Goal: Task Accomplishment & Management: Manage account settings

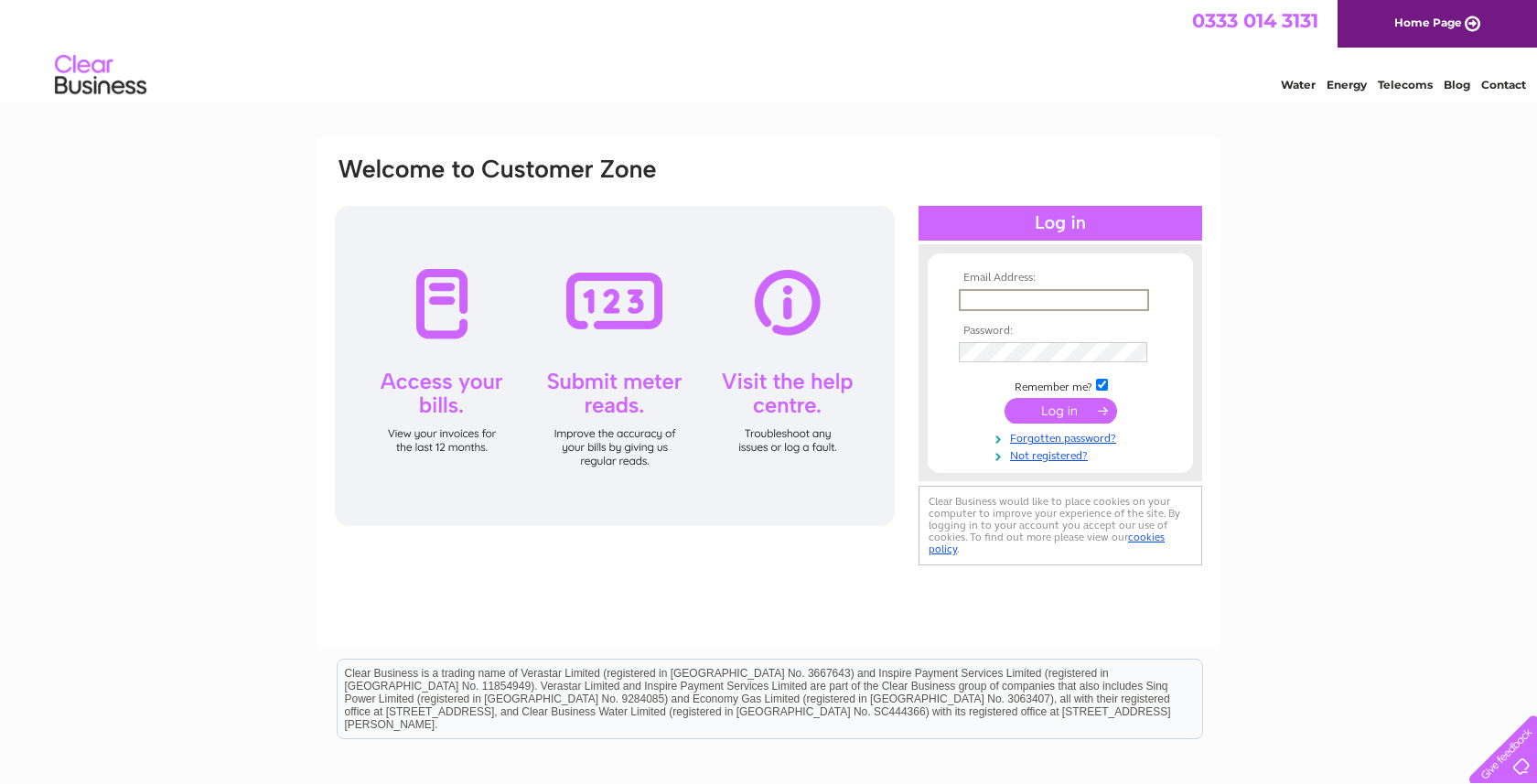
click at [1059, 300] on input "text" at bounding box center [1054, 299] width 191 height 22
type input "media@lwukzone4.org"
click at [1043, 412] on input "submit" at bounding box center [1062, 409] width 112 height 26
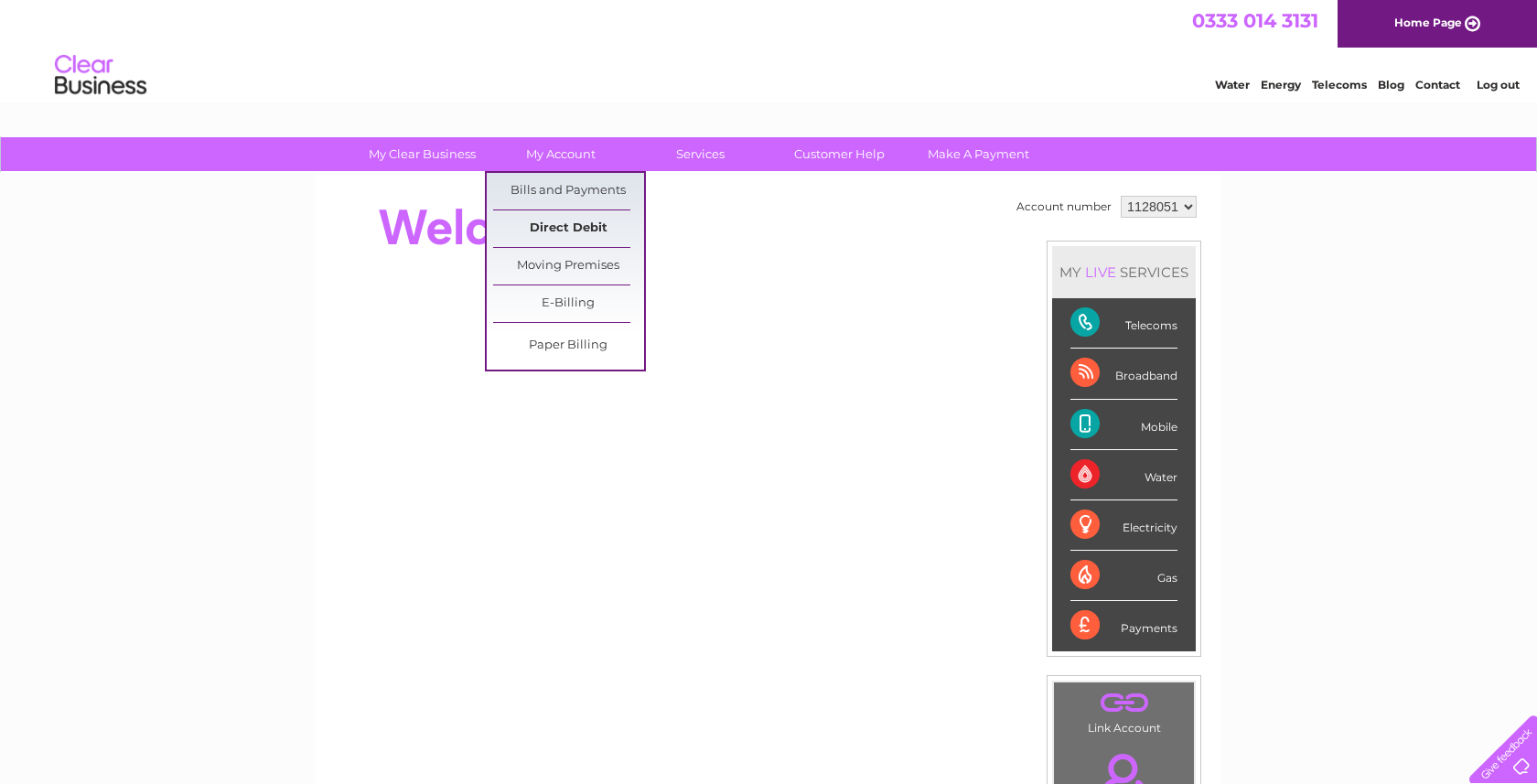
click at [563, 229] on link "Direct Debit" at bounding box center [569, 229] width 151 height 36
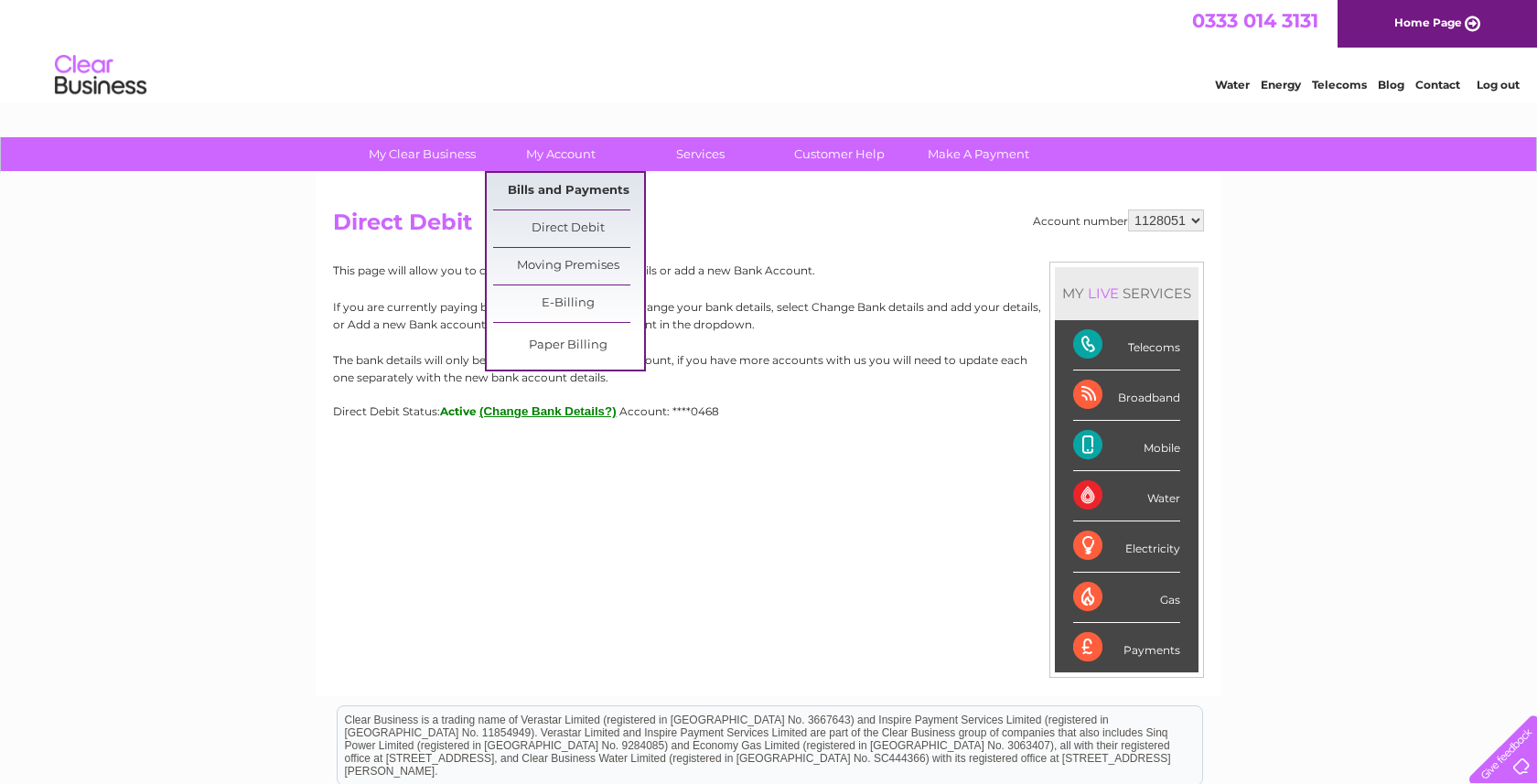
click at [554, 191] on link "Bills and Payments" at bounding box center [569, 191] width 151 height 36
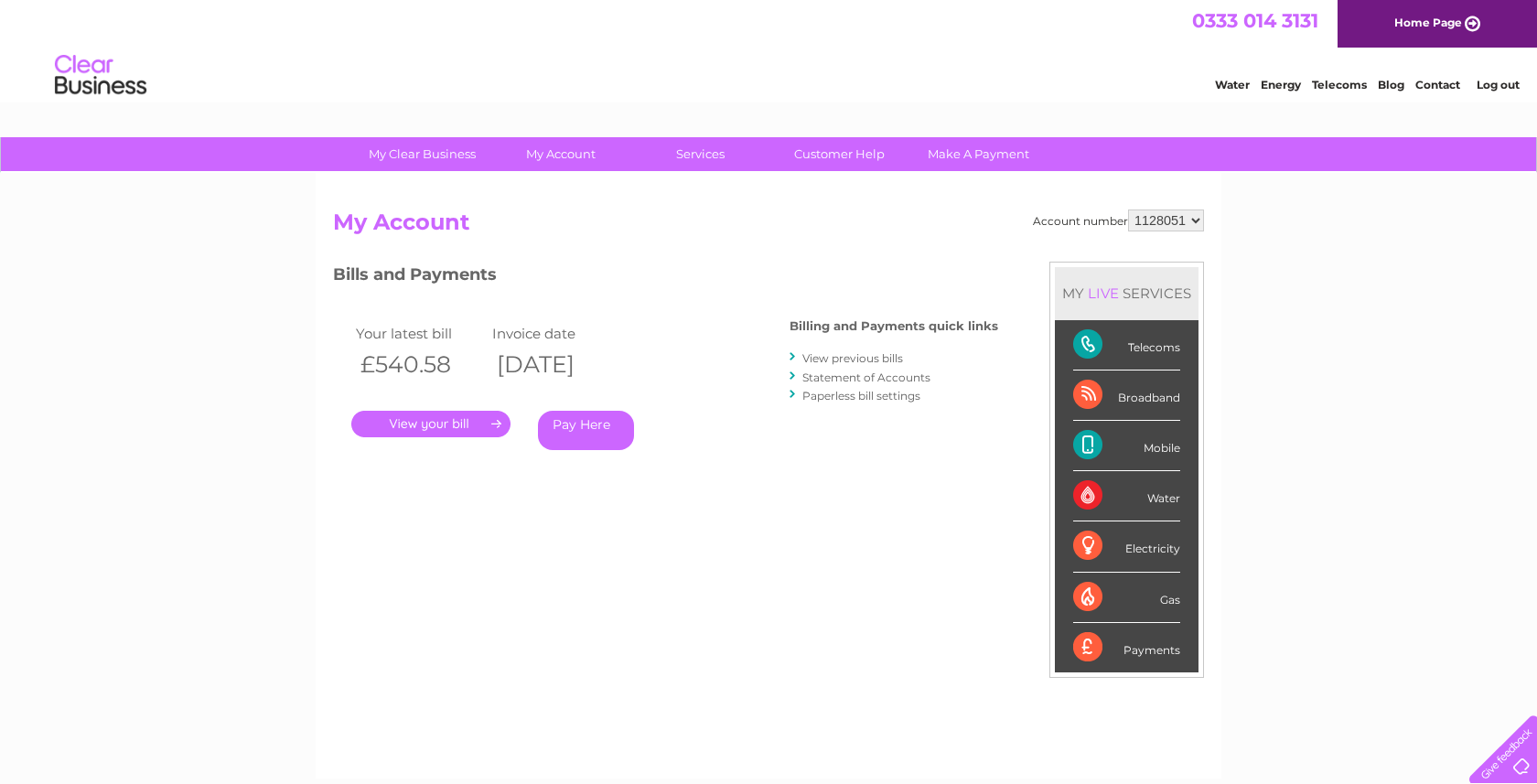
click at [464, 427] on link "." at bounding box center [431, 424] width 159 height 27
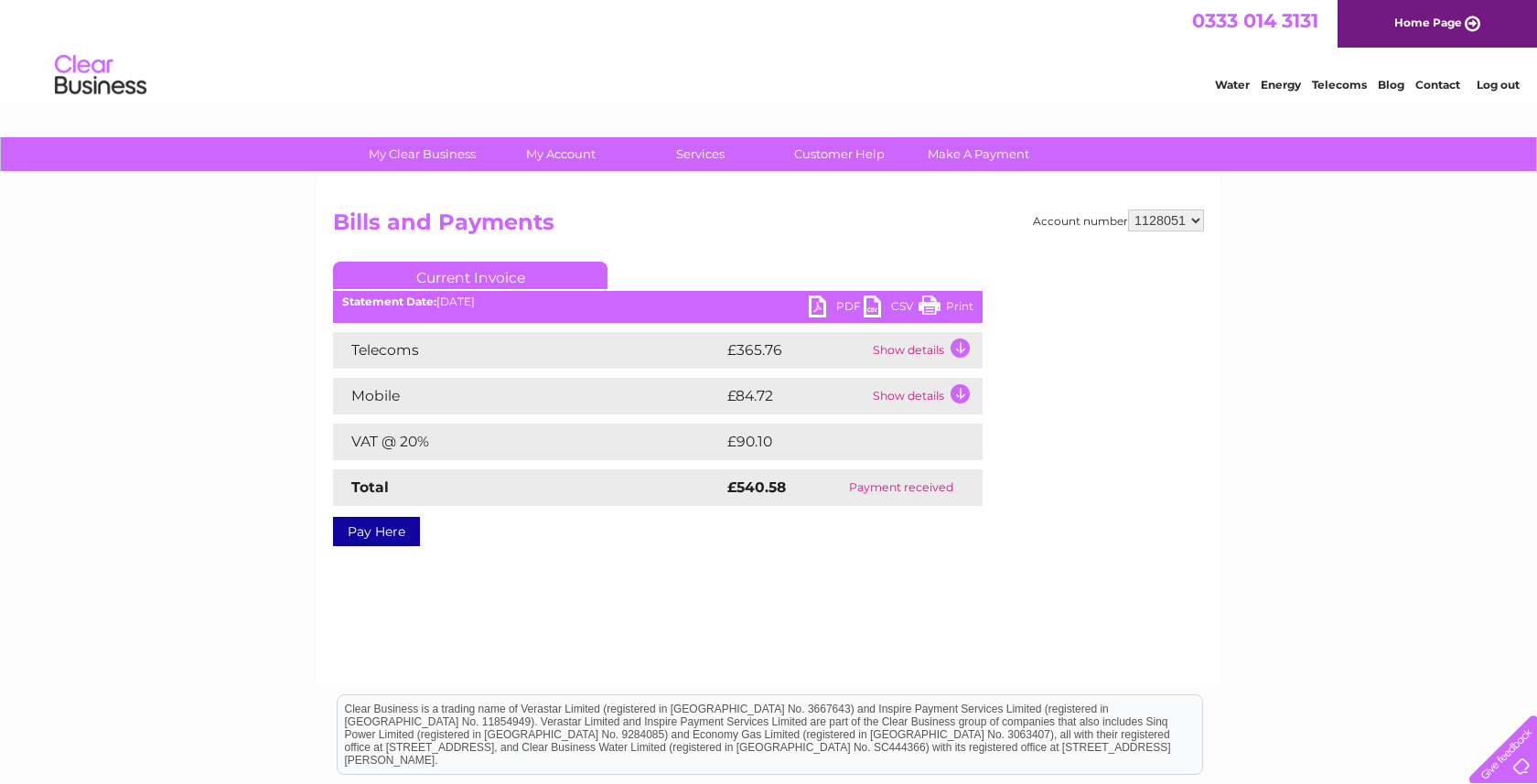
click at [954, 345] on td "Show details" at bounding box center [925, 351] width 114 height 36
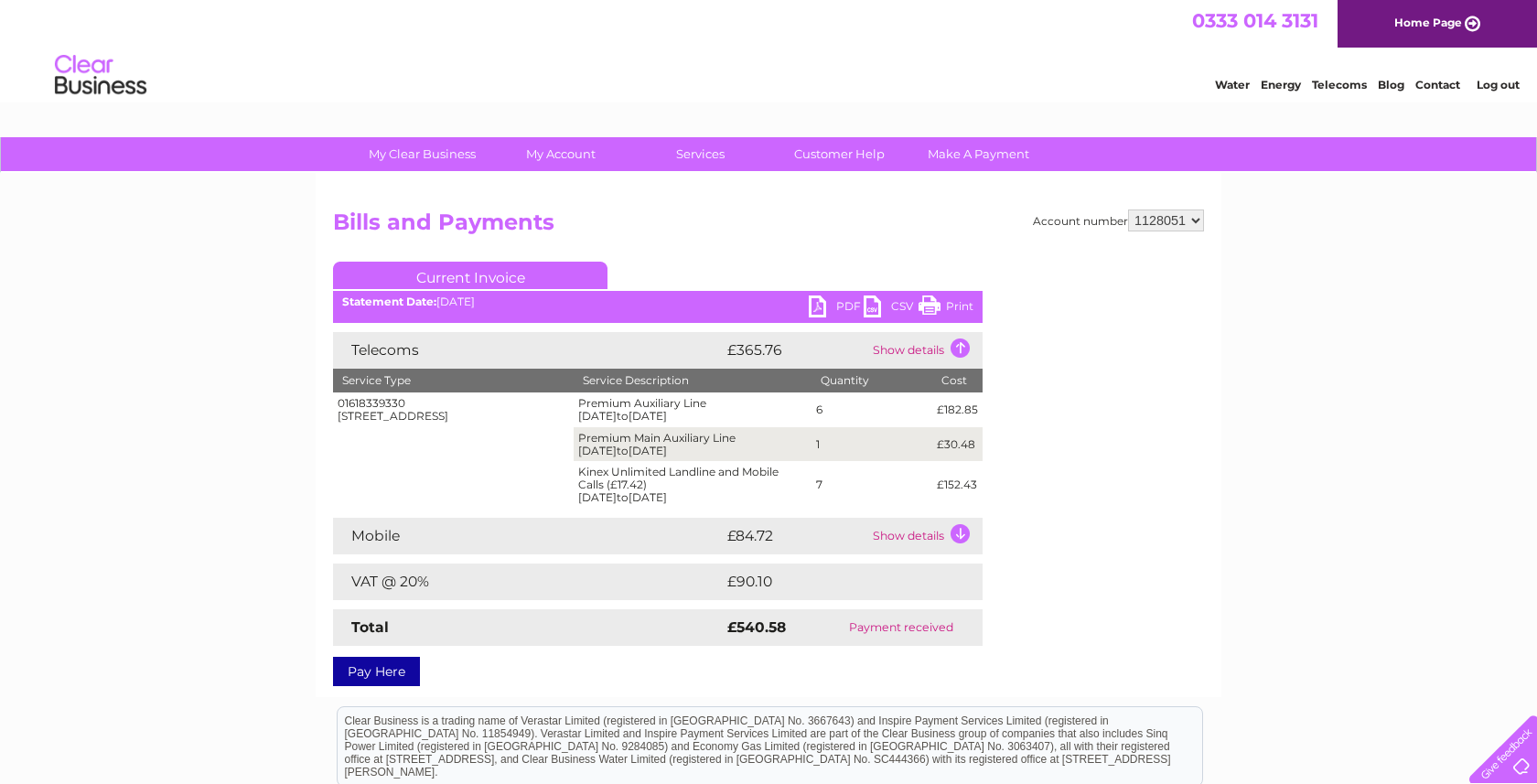
drag, startPoint x: 338, startPoint y: 419, endPoint x: 460, endPoint y: 441, distance: 124.0
click at [460, 442] on td "01618339330 [STREET_ADDRESS]" at bounding box center [454, 451] width 241 height 116
click at [460, 441] on td "01618339330 [STREET_ADDRESS]" at bounding box center [454, 451] width 241 height 116
drag, startPoint x: 459, startPoint y: 432, endPoint x: 322, endPoint y: 423, distance: 137.3
click at [322, 423] on div "Account number 1128051 Bills and Payments Current Invoice PDF CSV Print" at bounding box center [768, 435] width 906 height 524
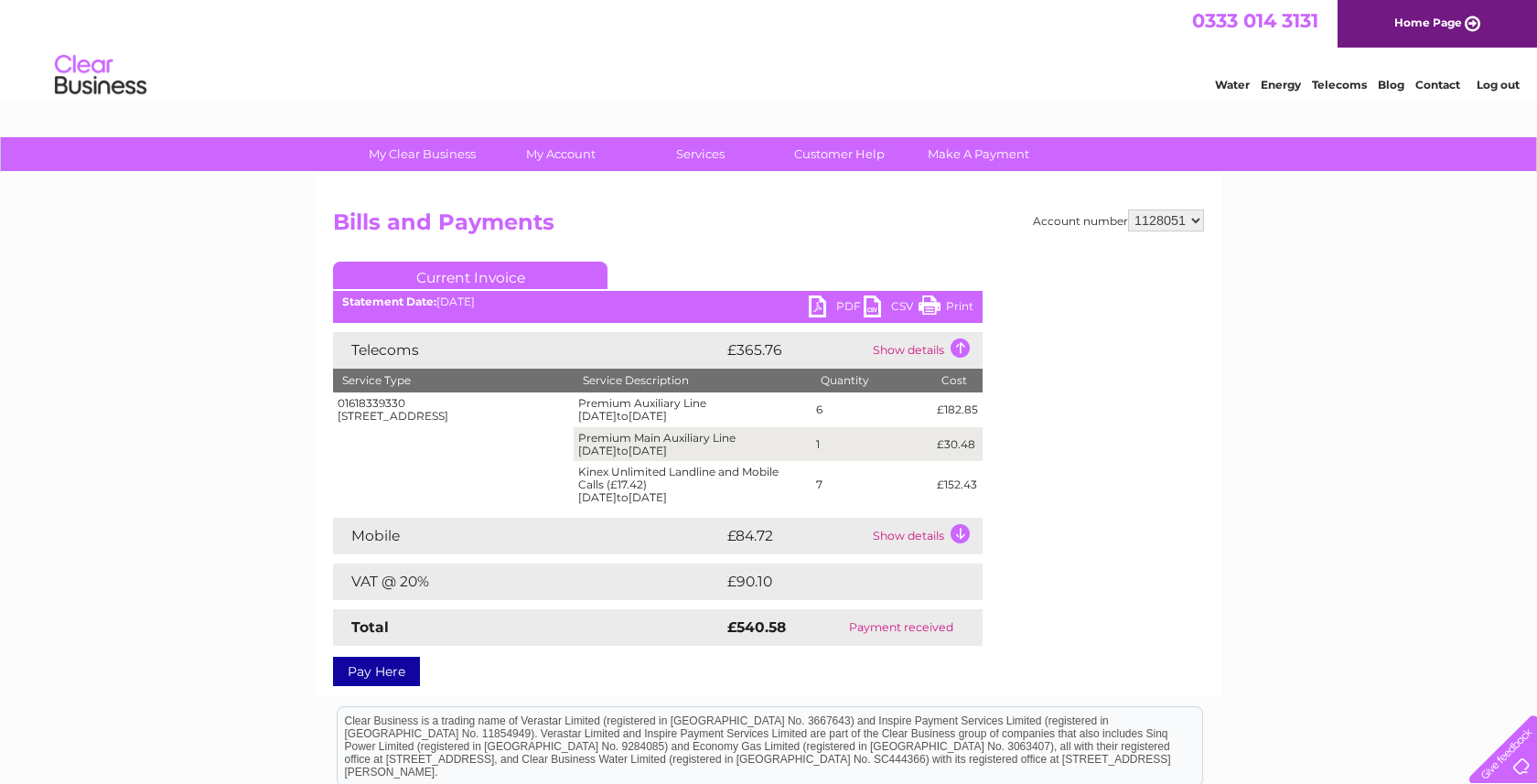
click at [414, 459] on td "01618339330 [STREET_ADDRESS]" at bounding box center [454, 451] width 241 height 116
click at [947, 541] on td "Show details" at bounding box center [925, 536] width 114 height 36
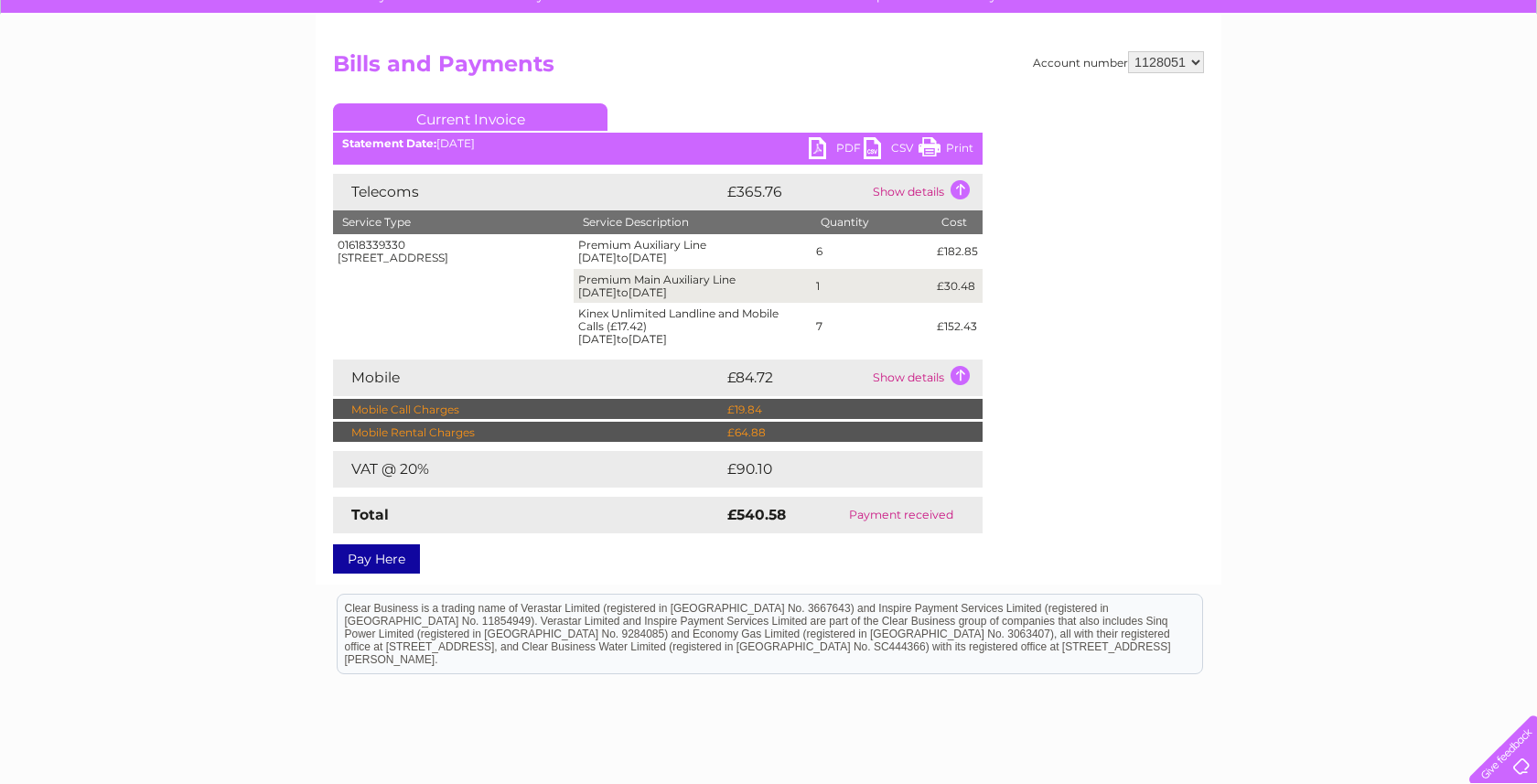
scroll to position [162, 0]
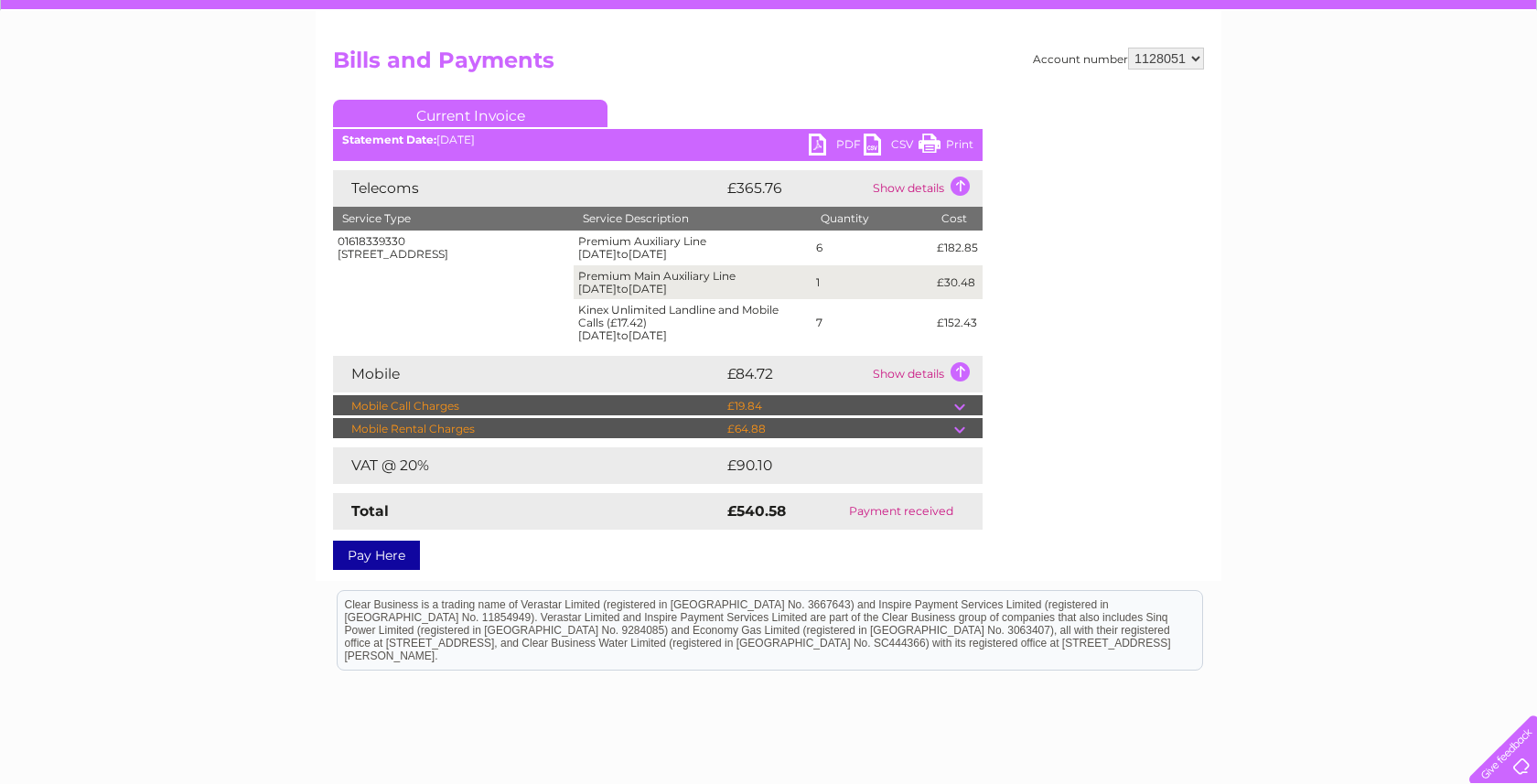
click at [907, 404] on td "£19.84" at bounding box center [839, 406] width 232 height 22
click at [971, 407] on td at bounding box center [969, 406] width 29 height 22
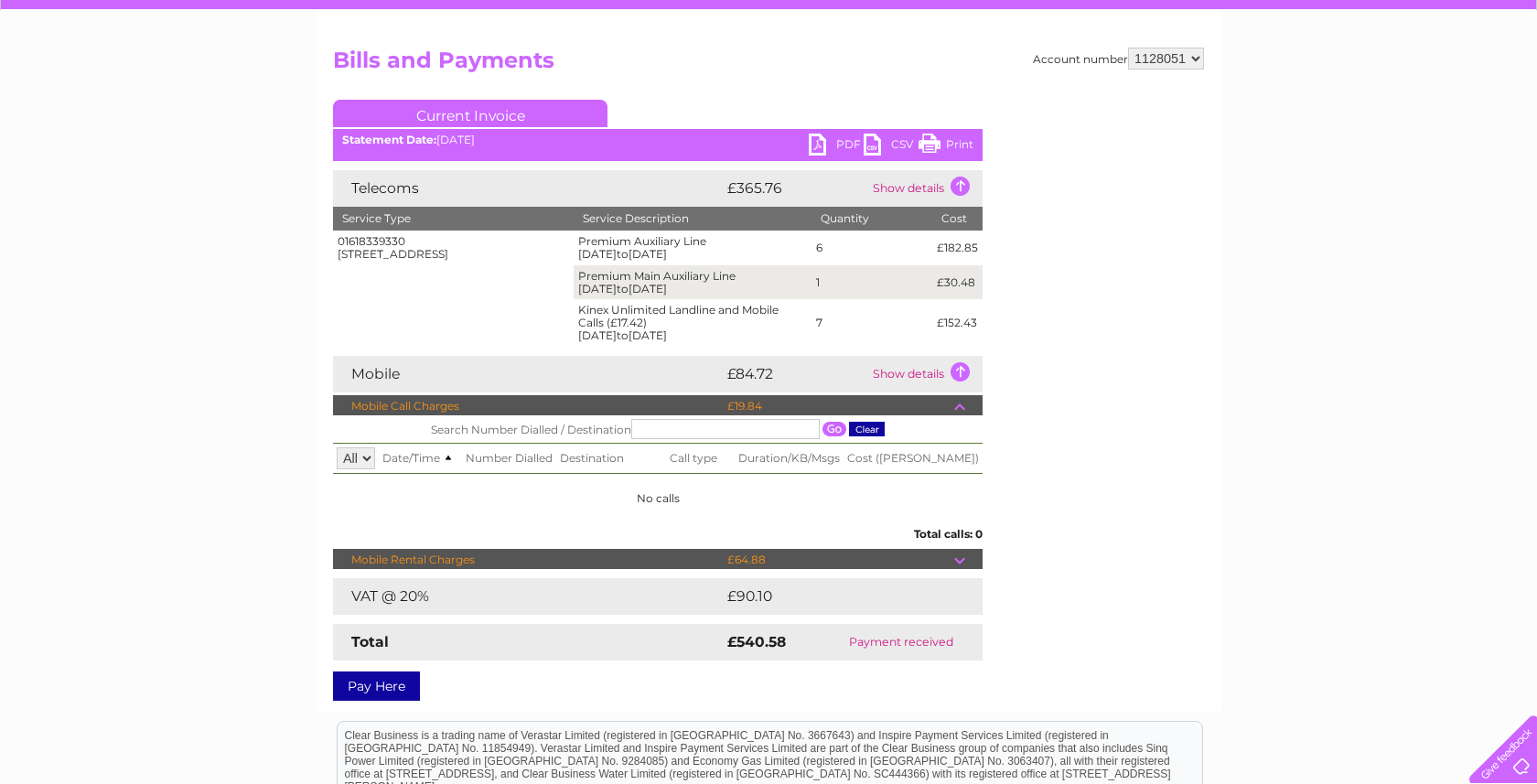
drag, startPoint x: 462, startPoint y: 271, endPoint x: 330, endPoint y: 260, distance: 132.5
click at [330, 260] on div "Account number 1128051 Bills and Payments Current Invoice PDF CSV Print" at bounding box center [768, 362] width 906 height 701
drag, startPoint x: 334, startPoint y: 258, endPoint x: 455, endPoint y: 273, distance: 121.9
click at [455, 273] on td "01618339330 [STREET_ADDRESS]" at bounding box center [454, 289] width 241 height 116
